Goal: Task Accomplishment & Management: Manage account settings

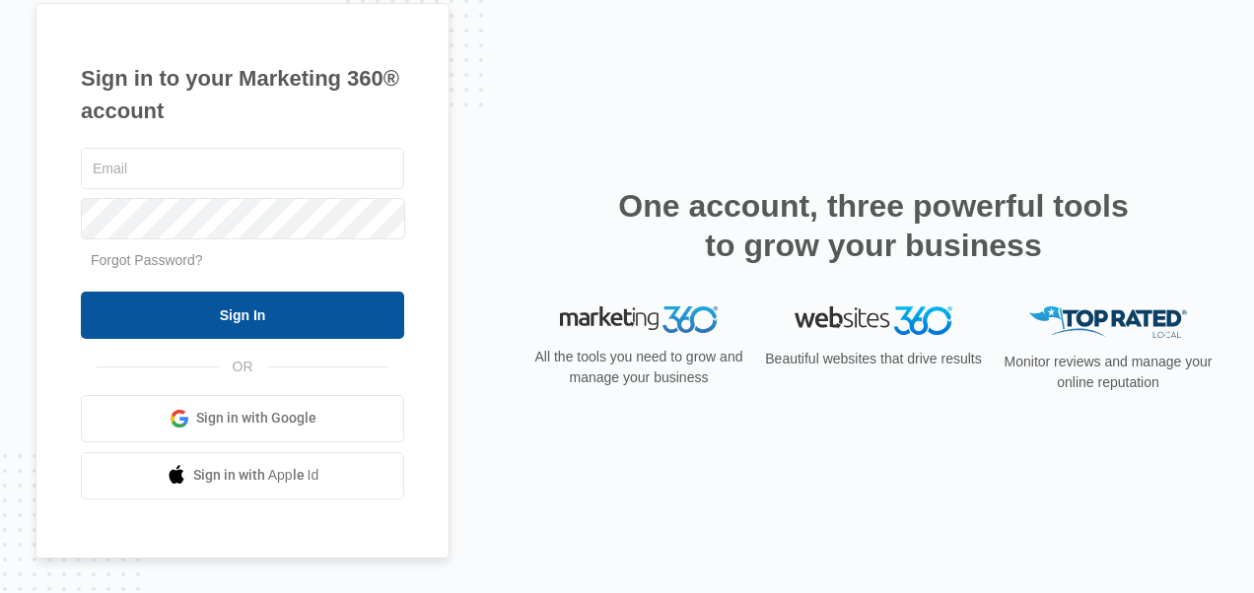
type input "jenniferm@familyhousingnetwork.org"
click at [209, 307] on input "Sign In" at bounding box center [242, 315] width 323 height 47
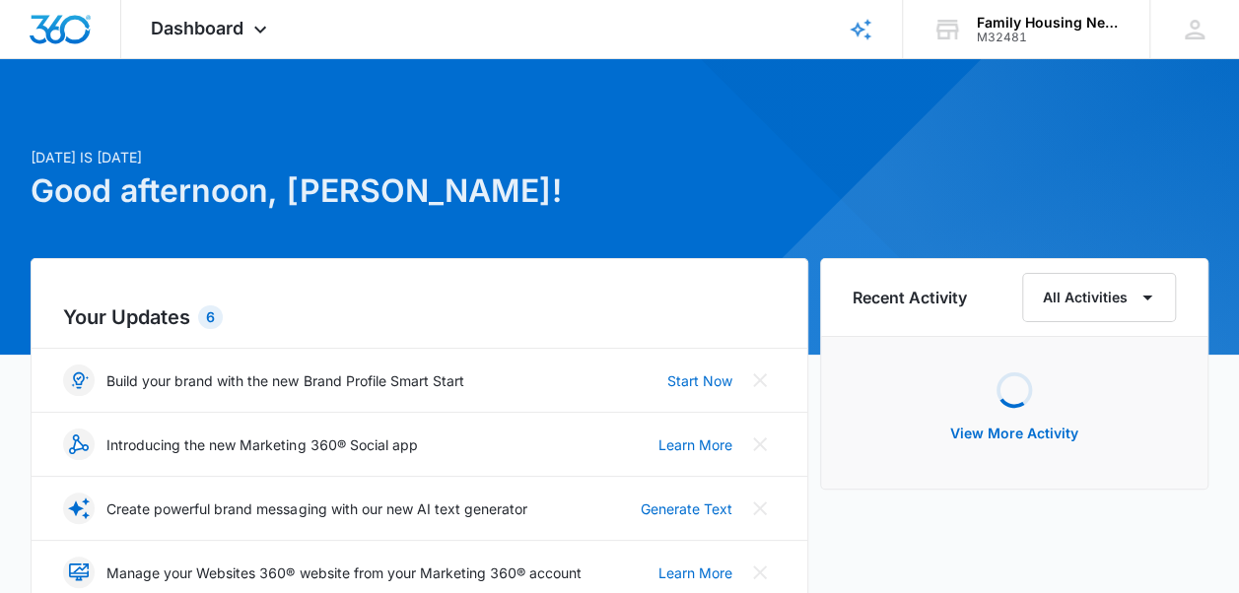
click at [564, 480] on div "Your Updates 6 Build your brand with the new Brand Profile Smart Start Start No…" at bounding box center [419, 503] width 777 height 491
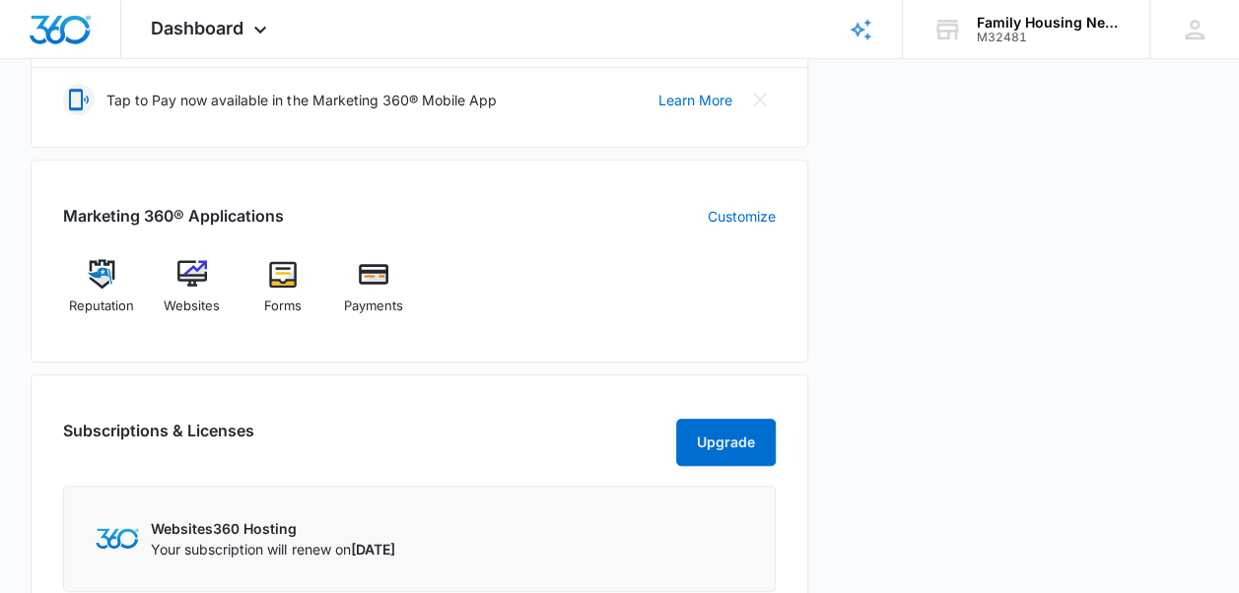
scroll to position [595, 0]
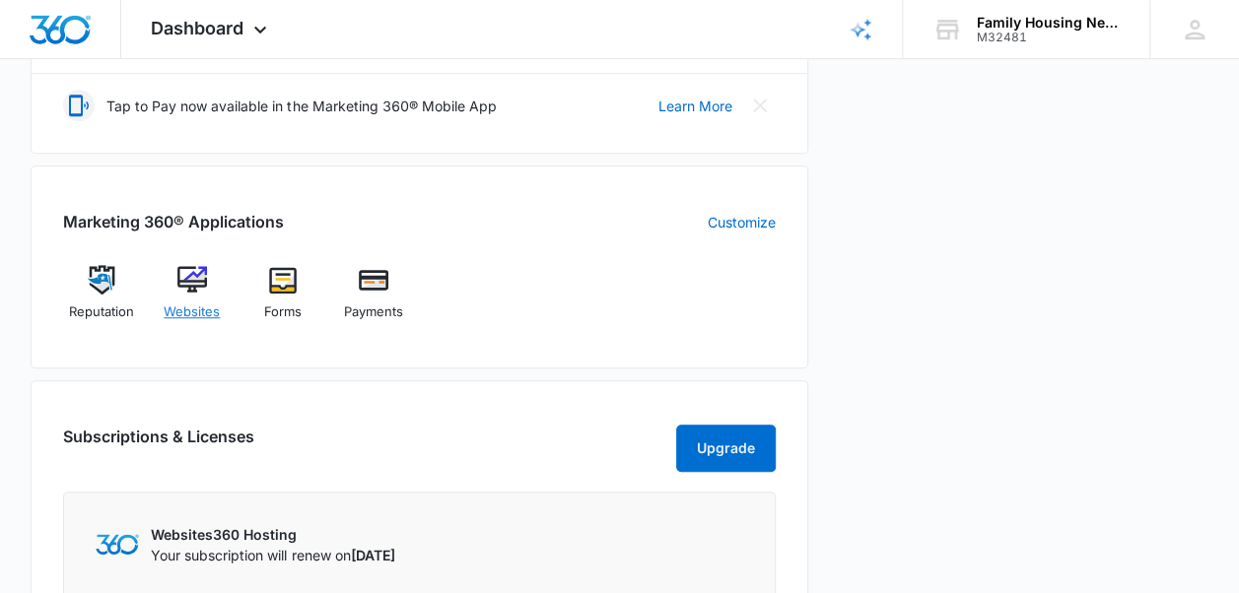
click at [200, 265] on img at bounding box center [192, 280] width 30 height 30
